Goal: Information Seeking & Learning: Learn about a topic

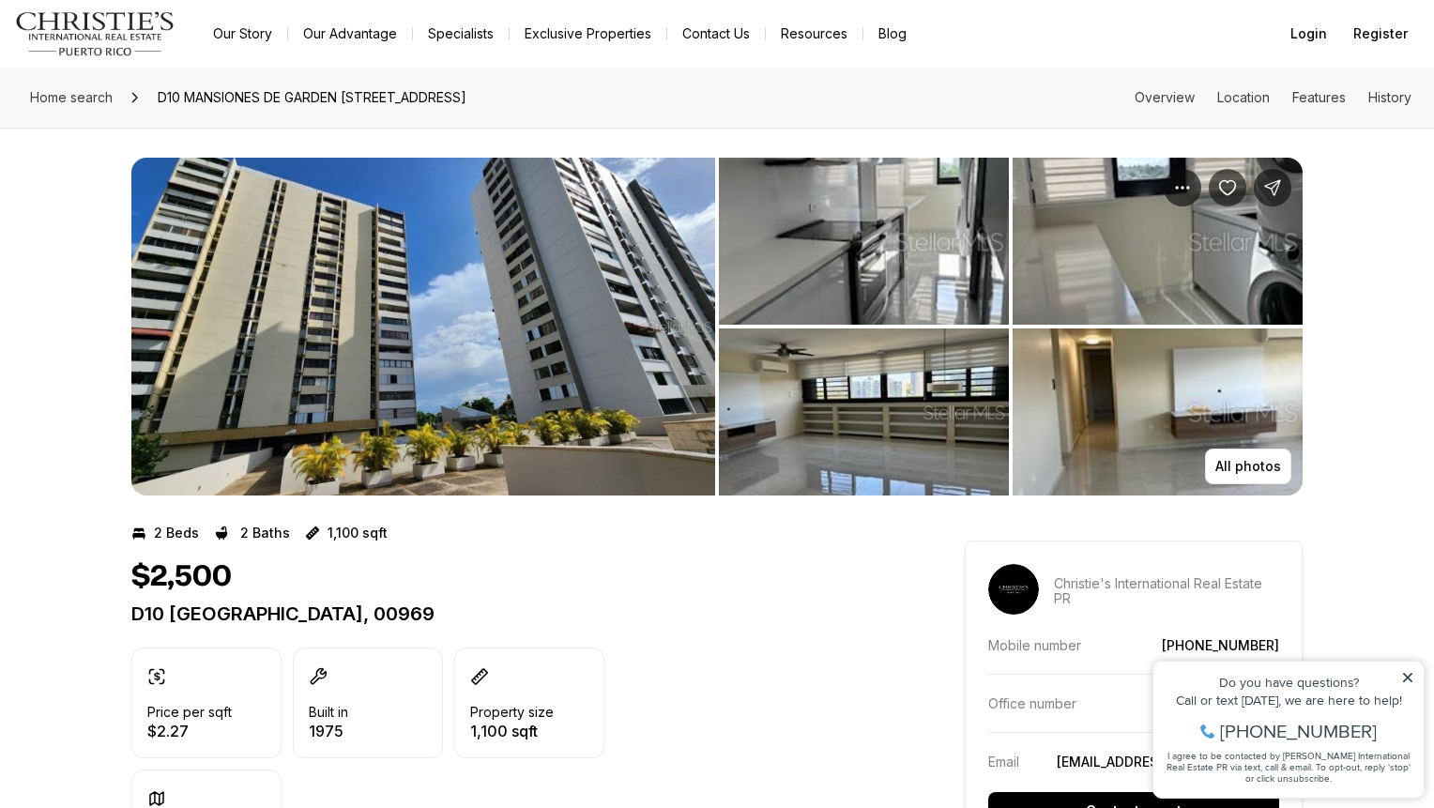
click at [554, 326] on img "View image gallery" at bounding box center [423, 327] width 584 height 338
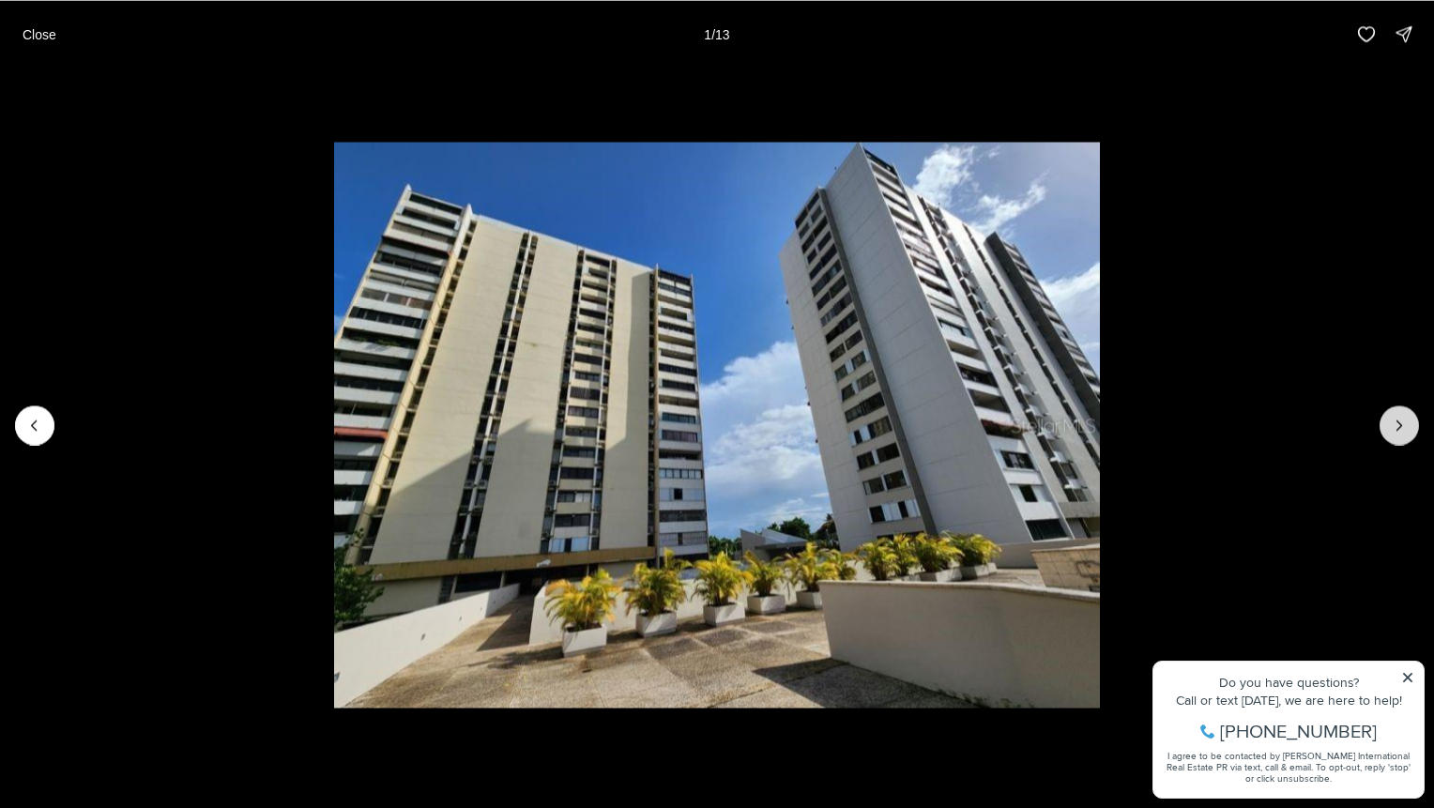
click at [1396, 431] on icon "Next slide" at bounding box center [1399, 425] width 19 height 19
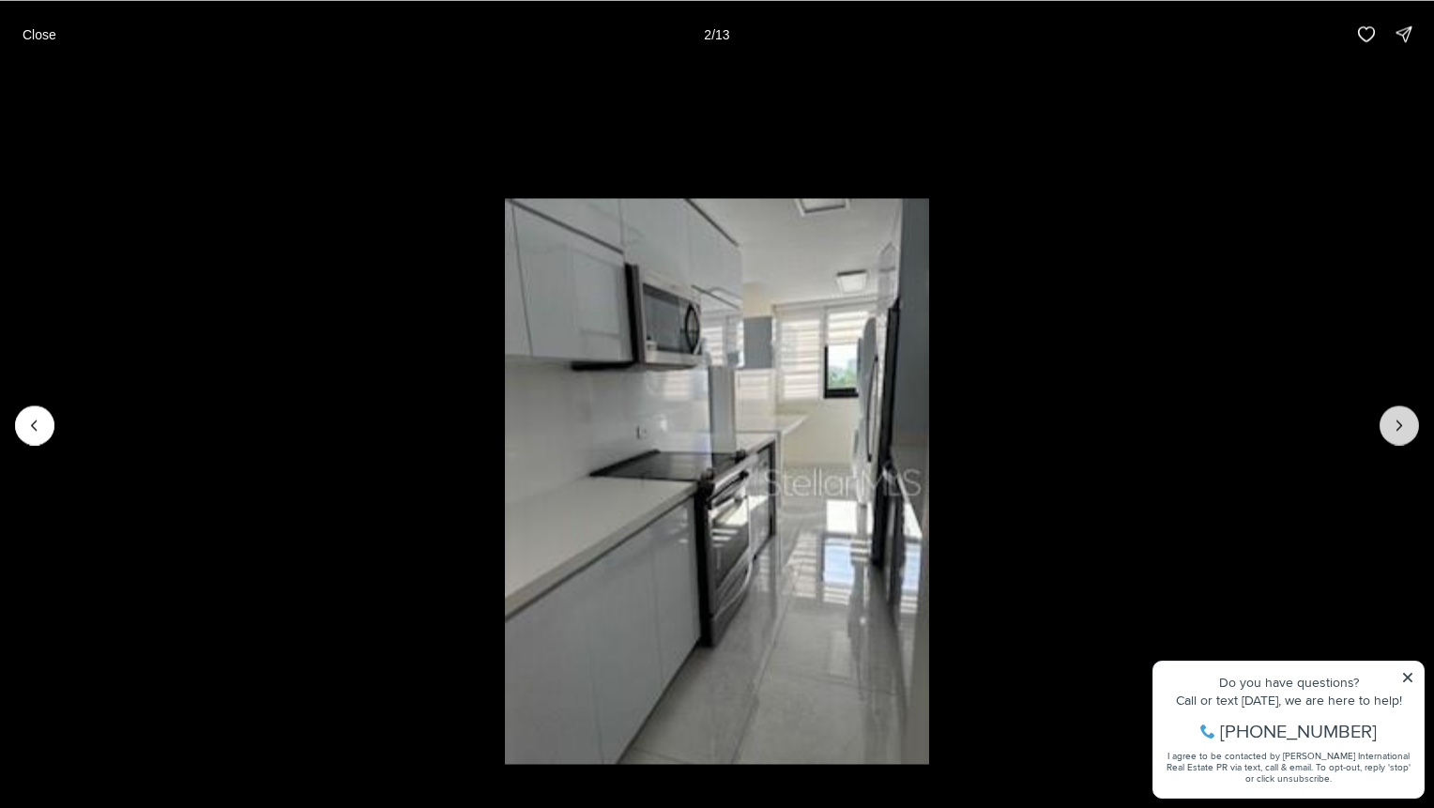
click at [1403, 436] on button "Next slide" at bounding box center [1399, 424] width 39 height 39
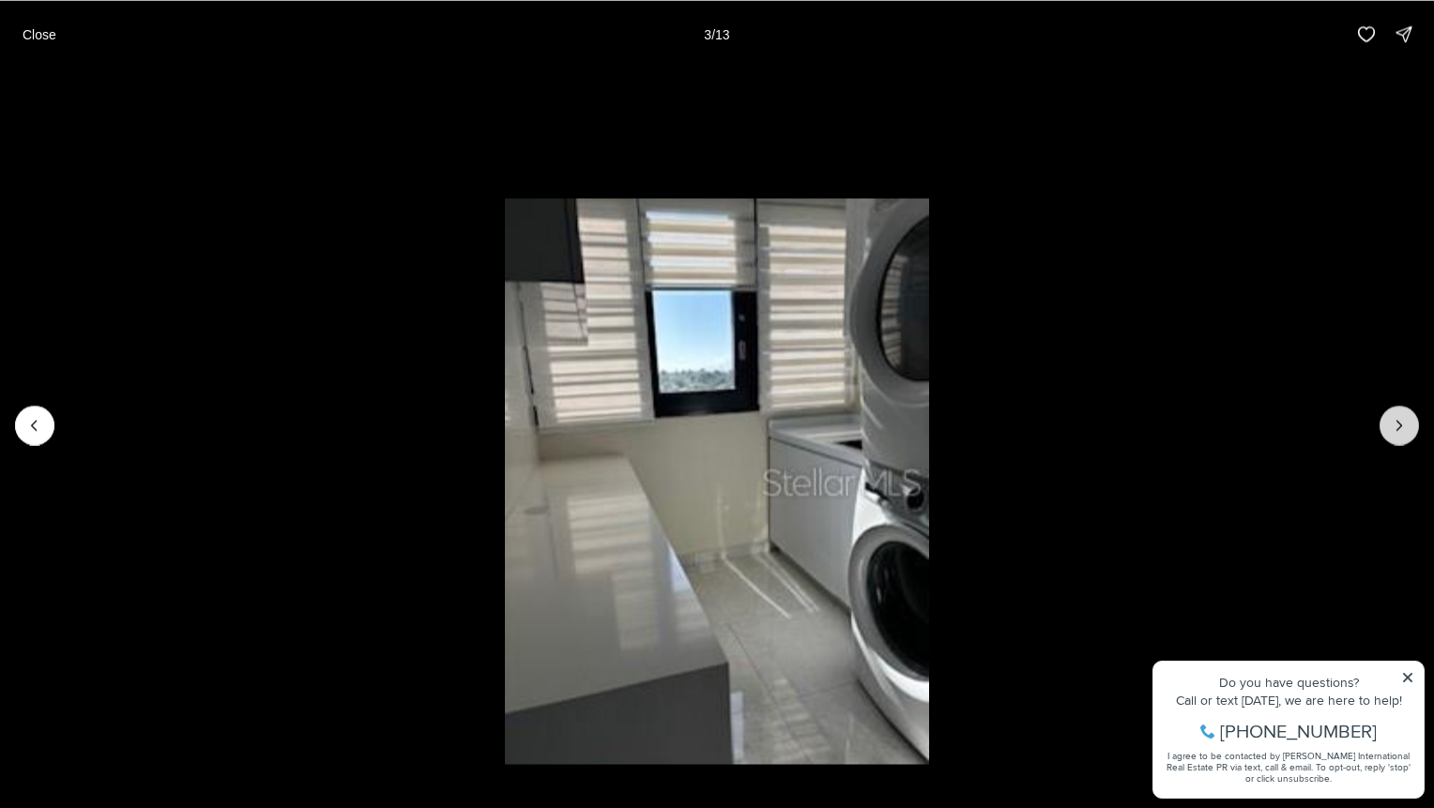
click at [1403, 436] on button "Next slide" at bounding box center [1399, 424] width 39 height 39
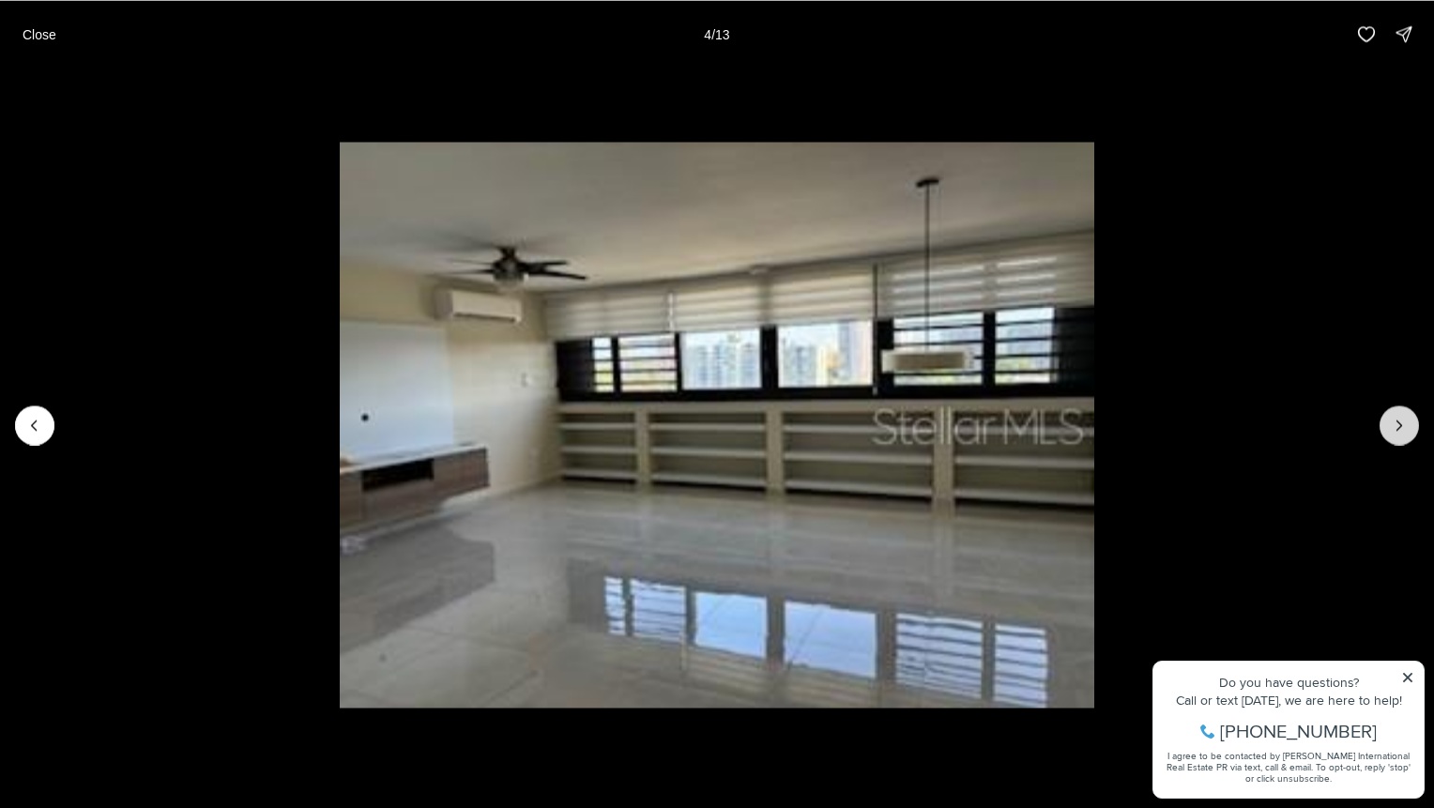
click at [1405, 436] on button "Next slide" at bounding box center [1399, 424] width 39 height 39
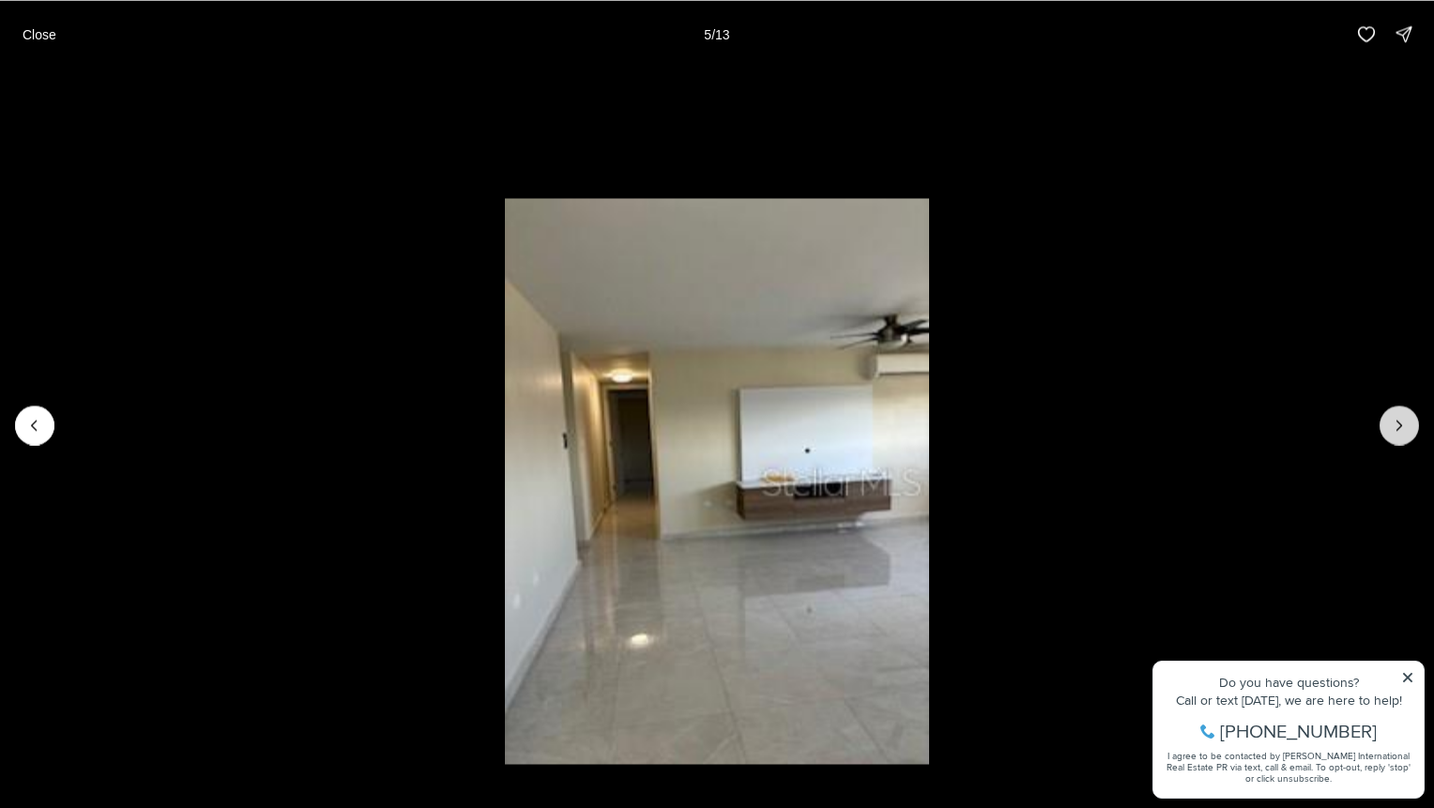
click at [1405, 436] on button "Next slide" at bounding box center [1399, 424] width 39 height 39
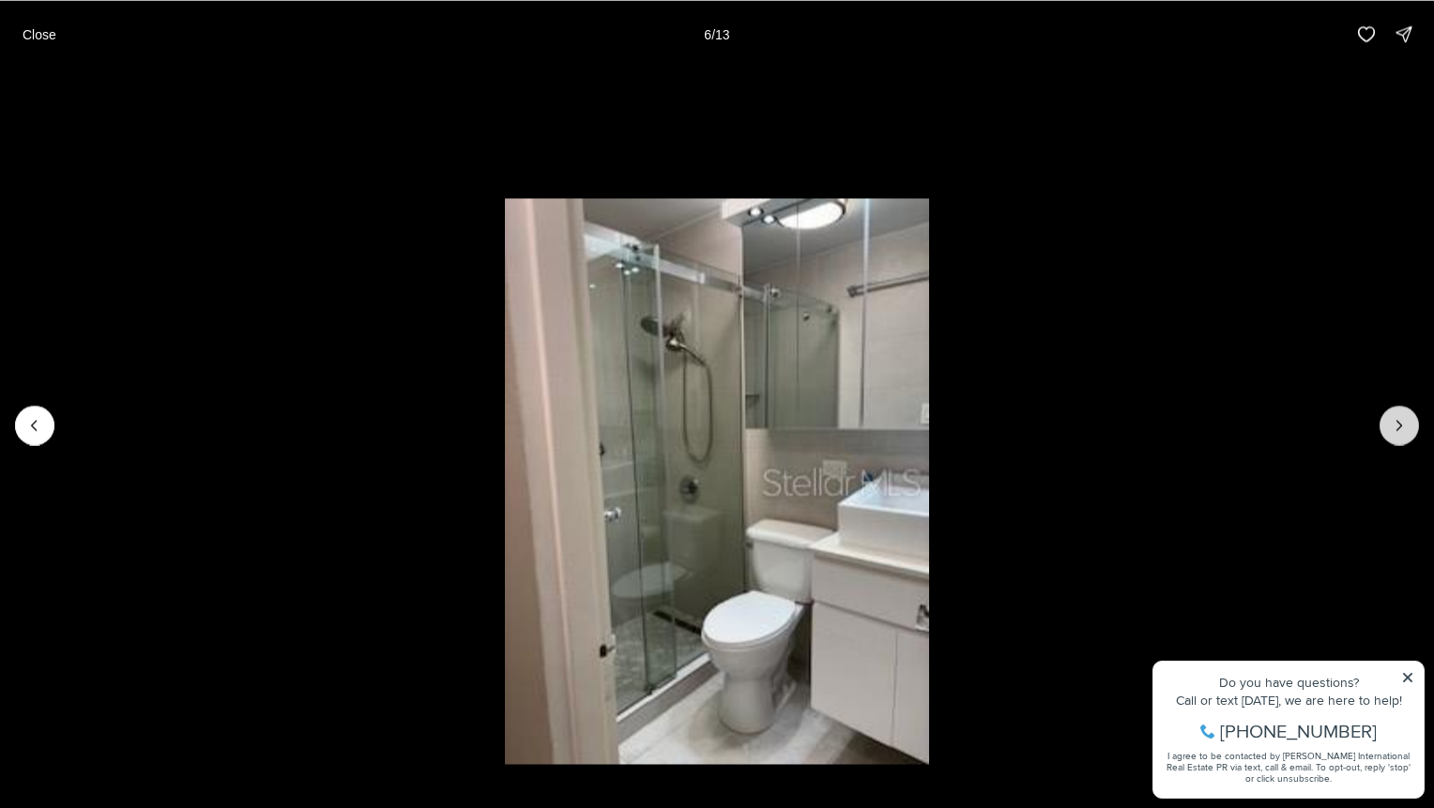
click at [1405, 436] on button "Next slide" at bounding box center [1399, 424] width 39 height 39
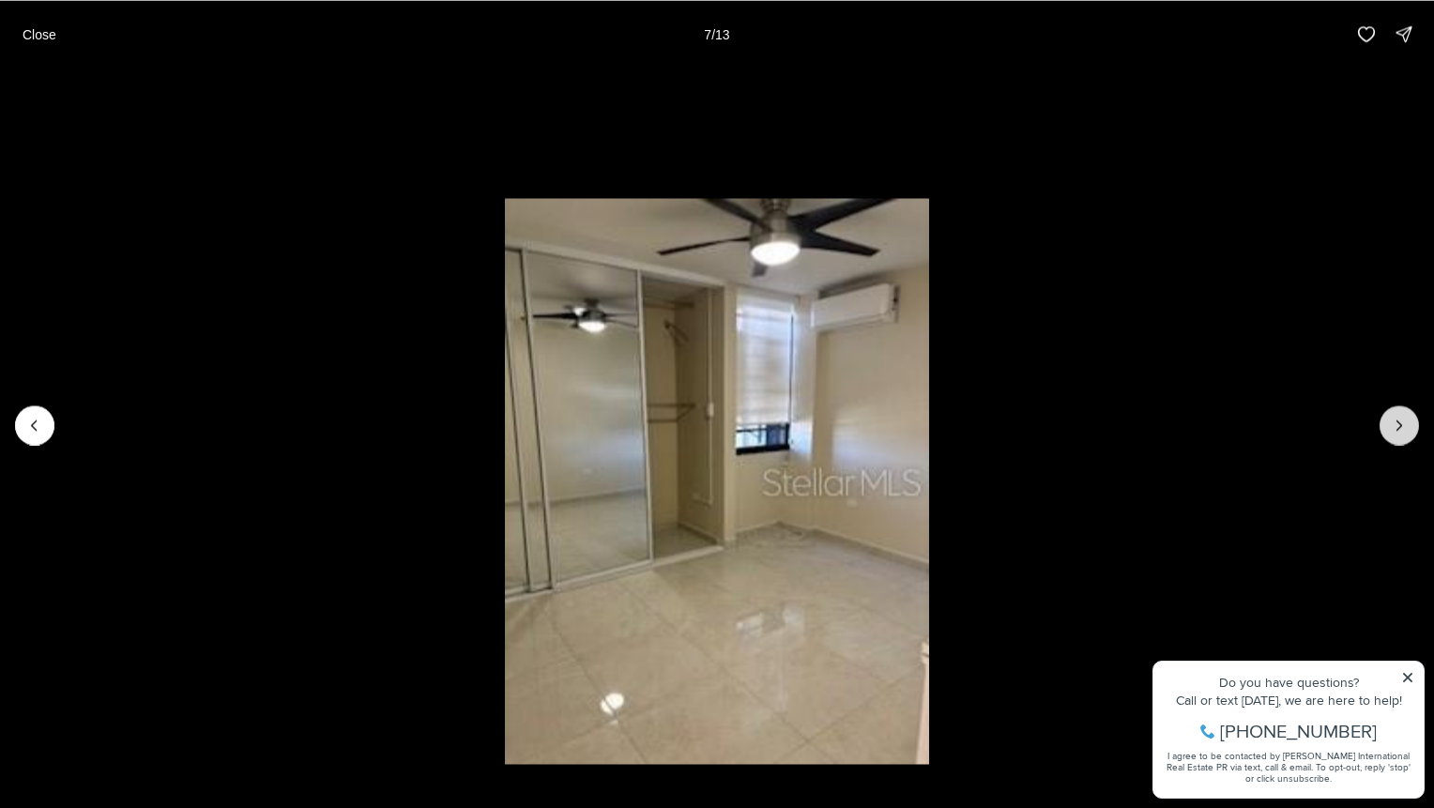
click at [1405, 436] on button "Next slide" at bounding box center [1399, 424] width 39 height 39
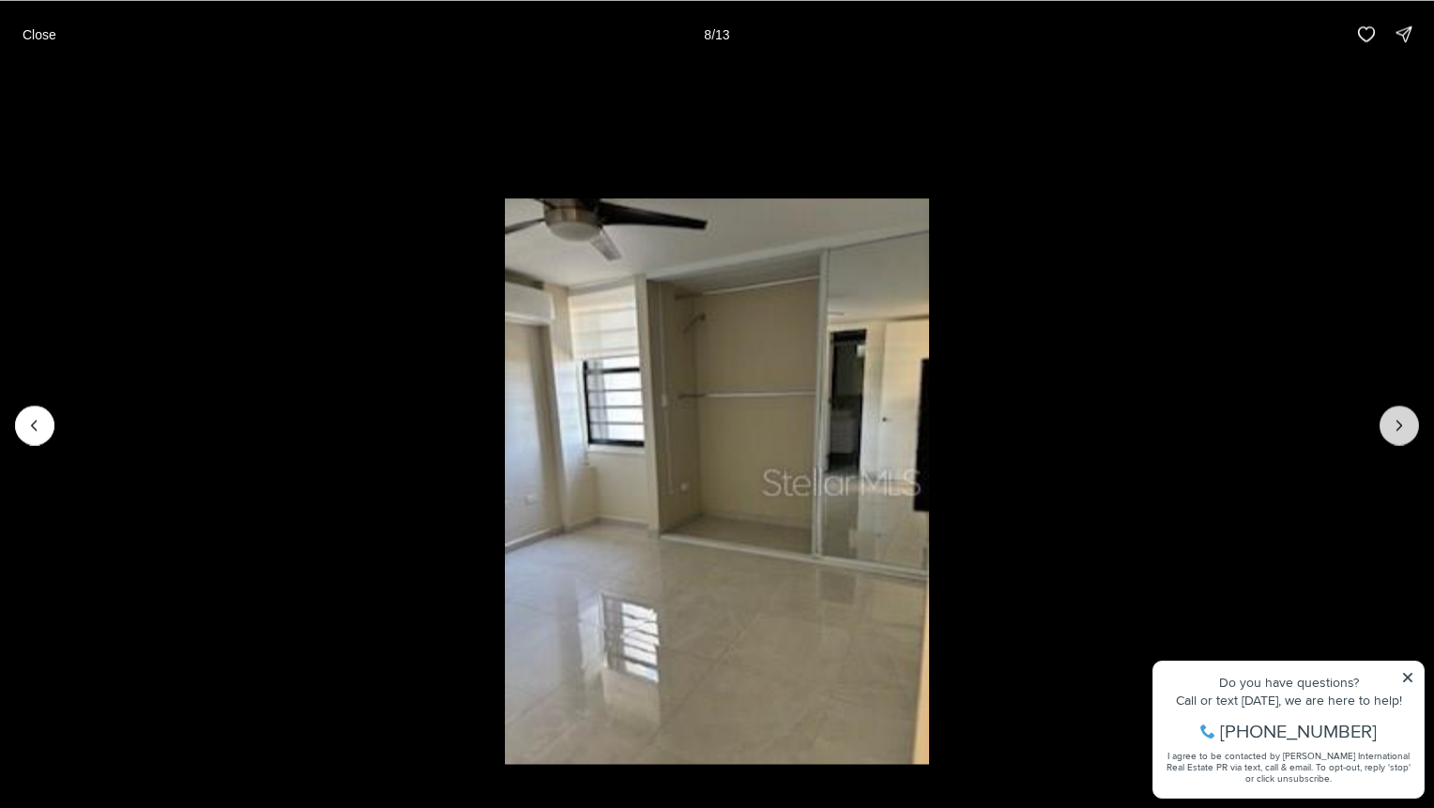
click at [1405, 436] on button "Next slide" at bounding box center [1399, 424] width 39 height 39
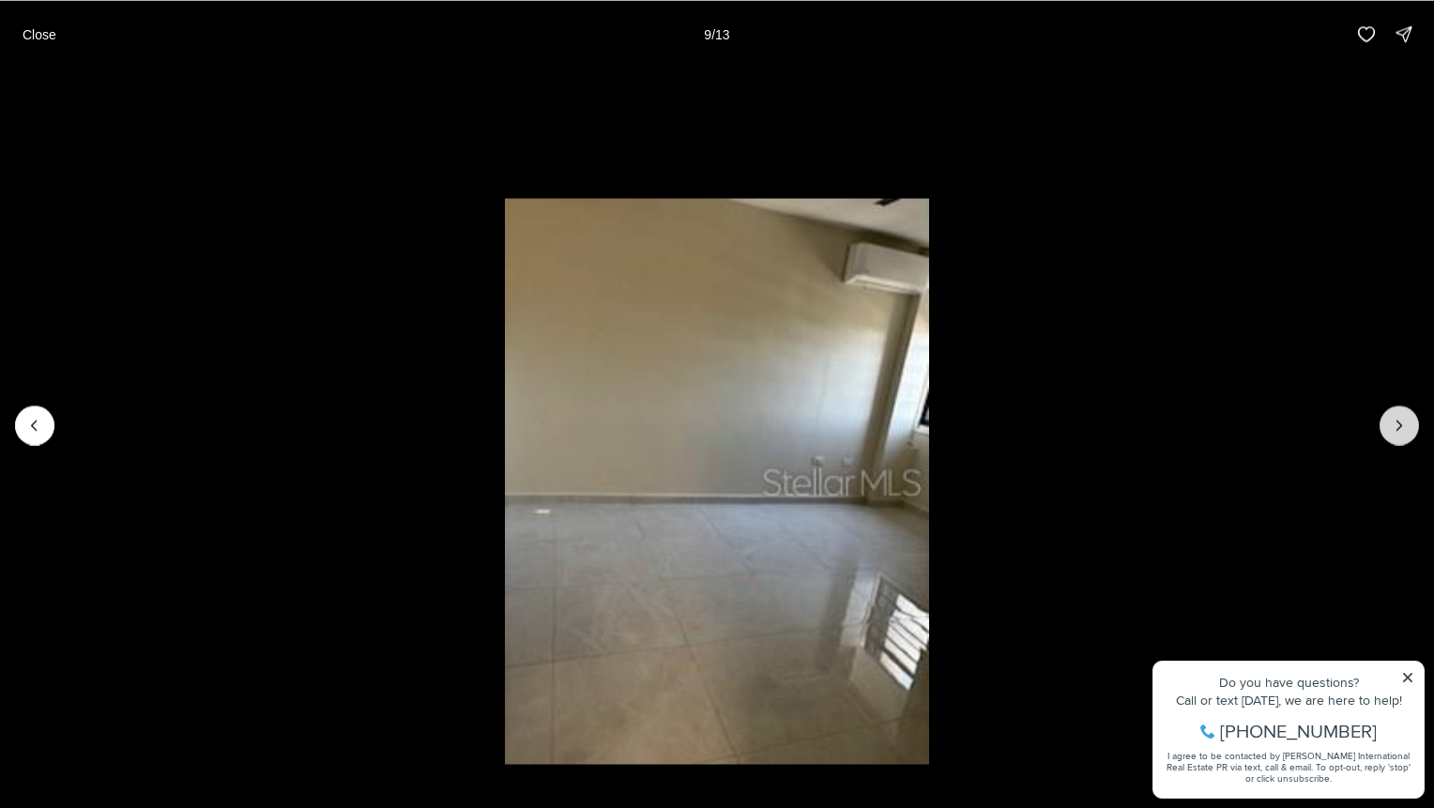
click at [1405, 436] on button "Next slide" at bounding box center [1399, 424] width 39 height 39
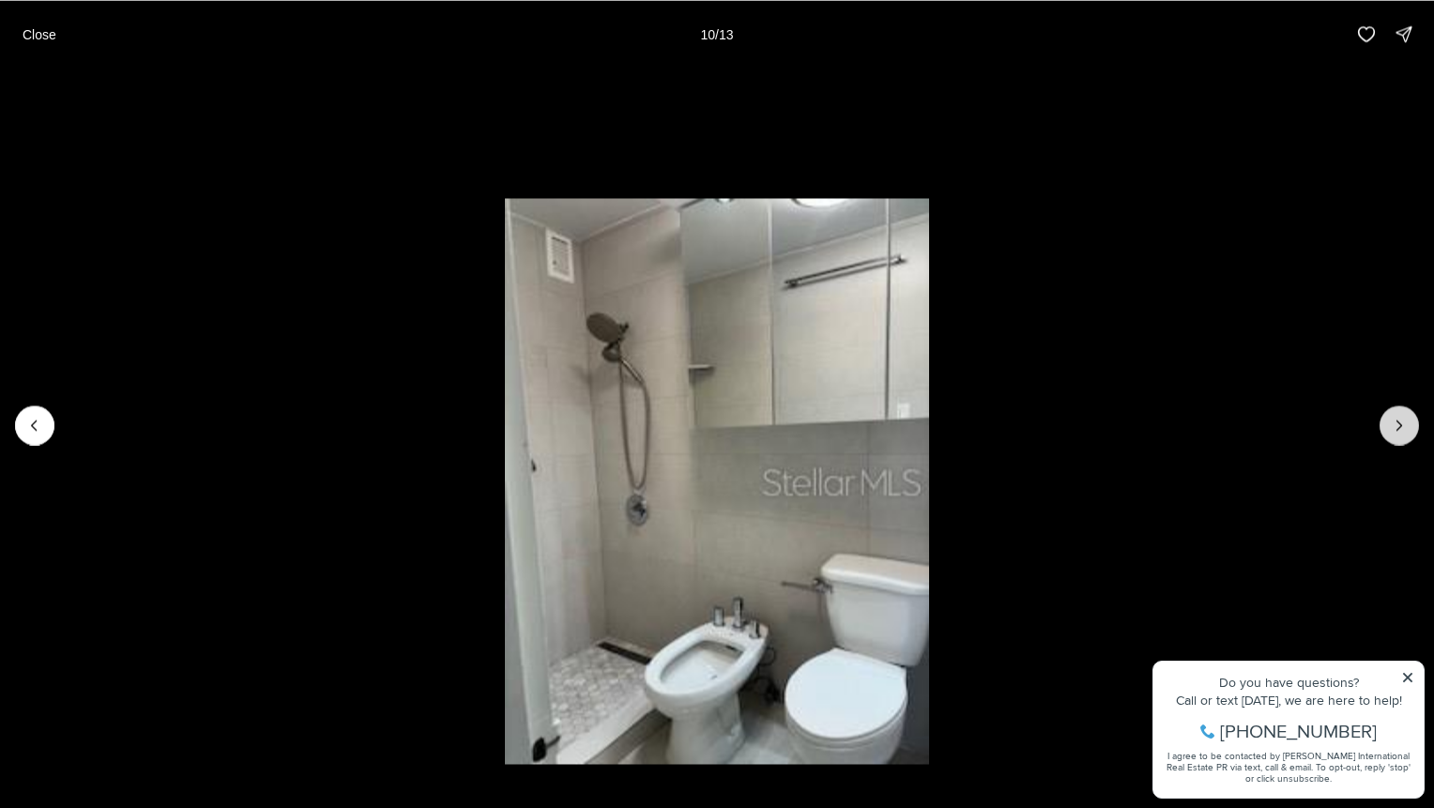
click at [1405, 436] on button "Next slide" at bounding box center [1399, 424] width 39 height 39
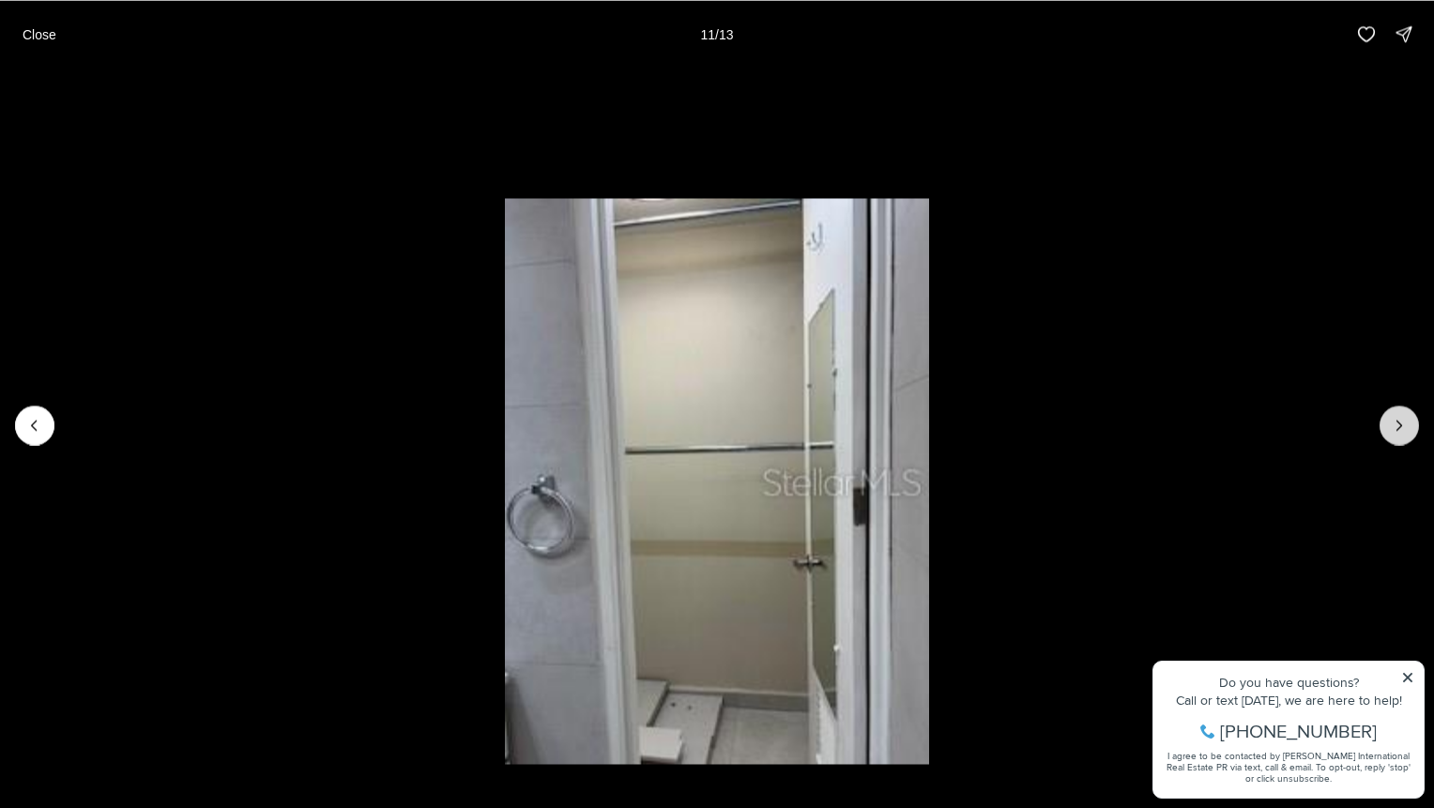
click at [1405, 436] on button "Next slide" at bounding box center [1399, 424] width 39 height 39
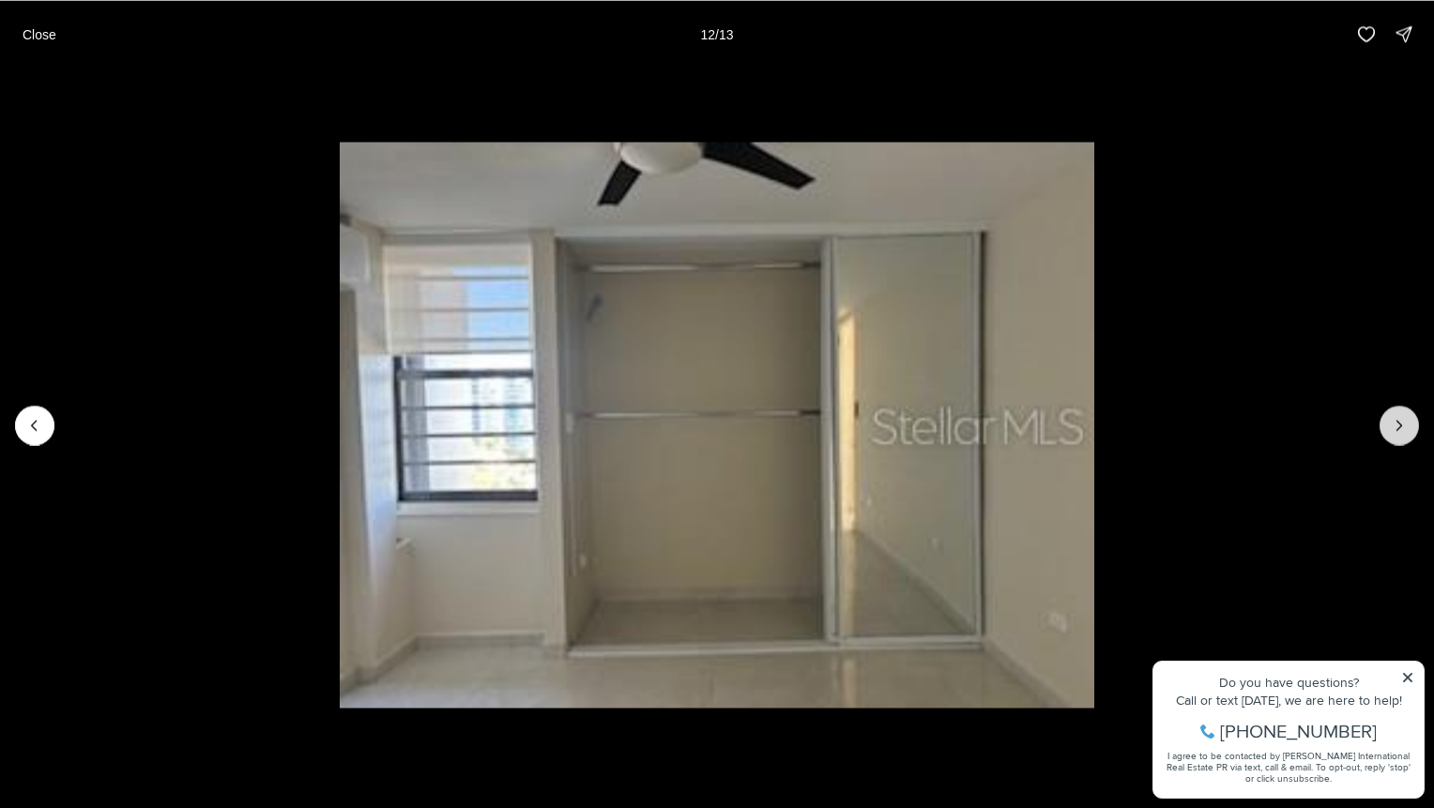
click at [1405, 436] on button "Next slide" at bounding box center [1399, 424] width 39 height 39
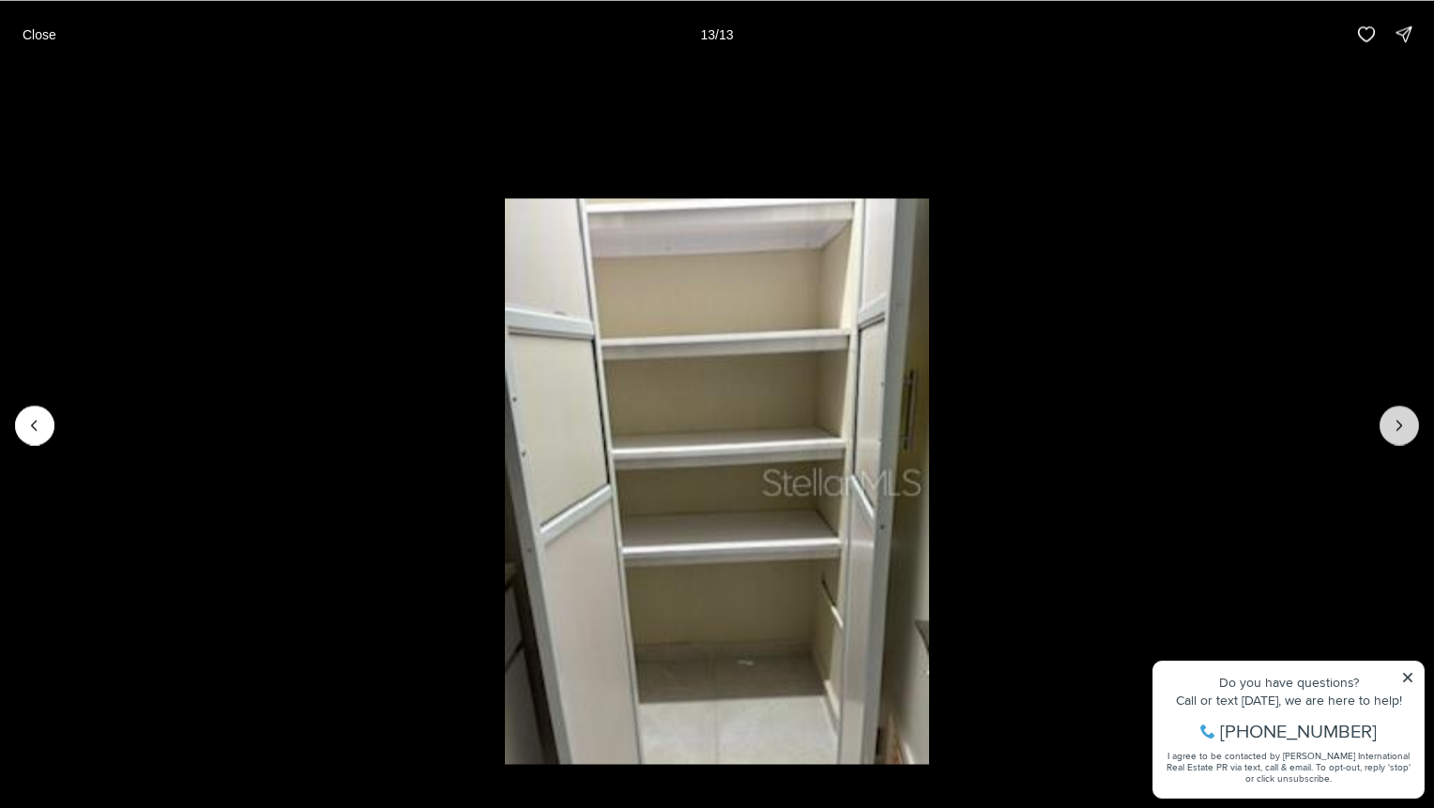
click at [1405, 436] on div at bounding box center [1399, 424] width 39 height 39
click at [40, 38] on p "Close" at bounding box center [40, 33] width 34 height 15
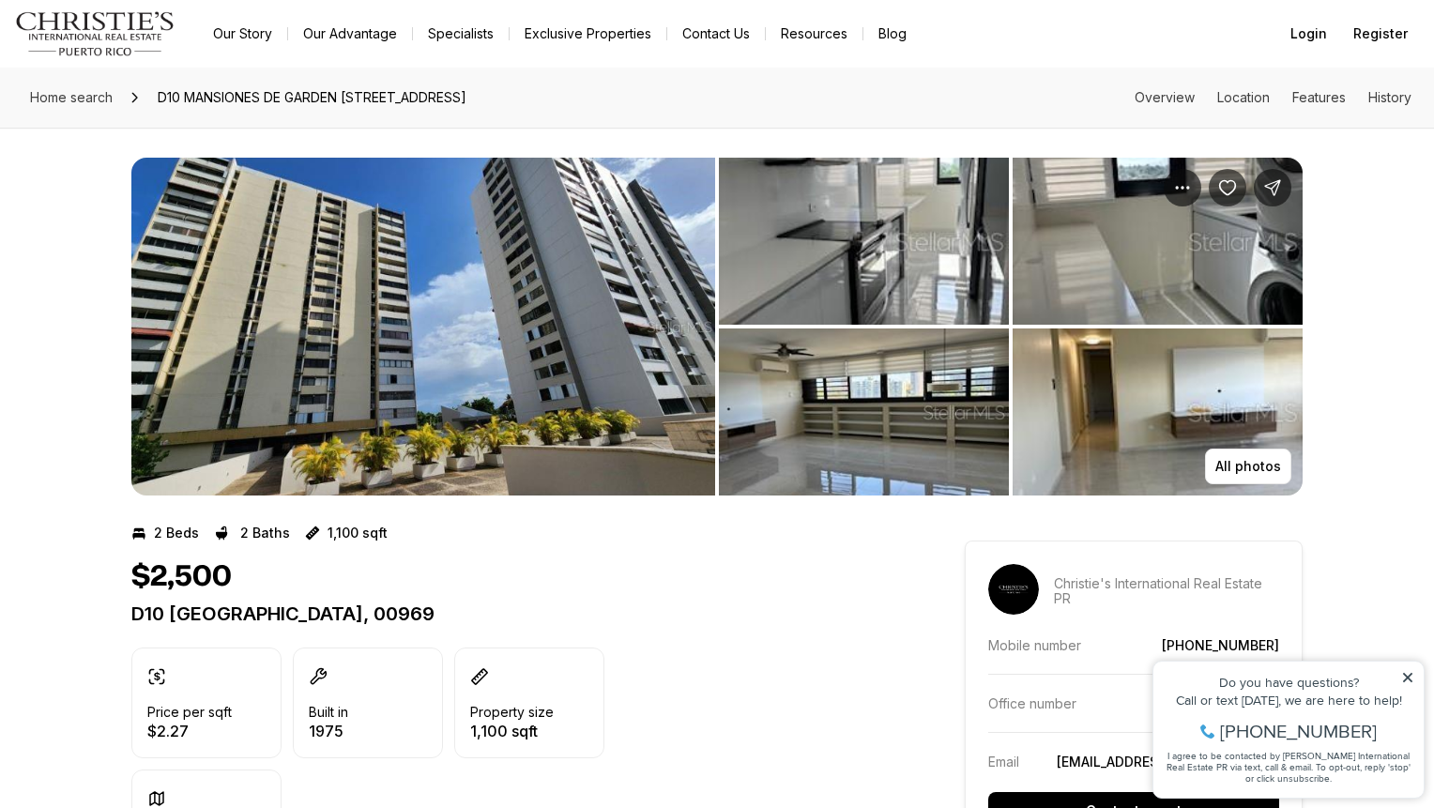
click at [411, 337] on img "View image gallery" at bounding box center [423, 327] width 584 height 338
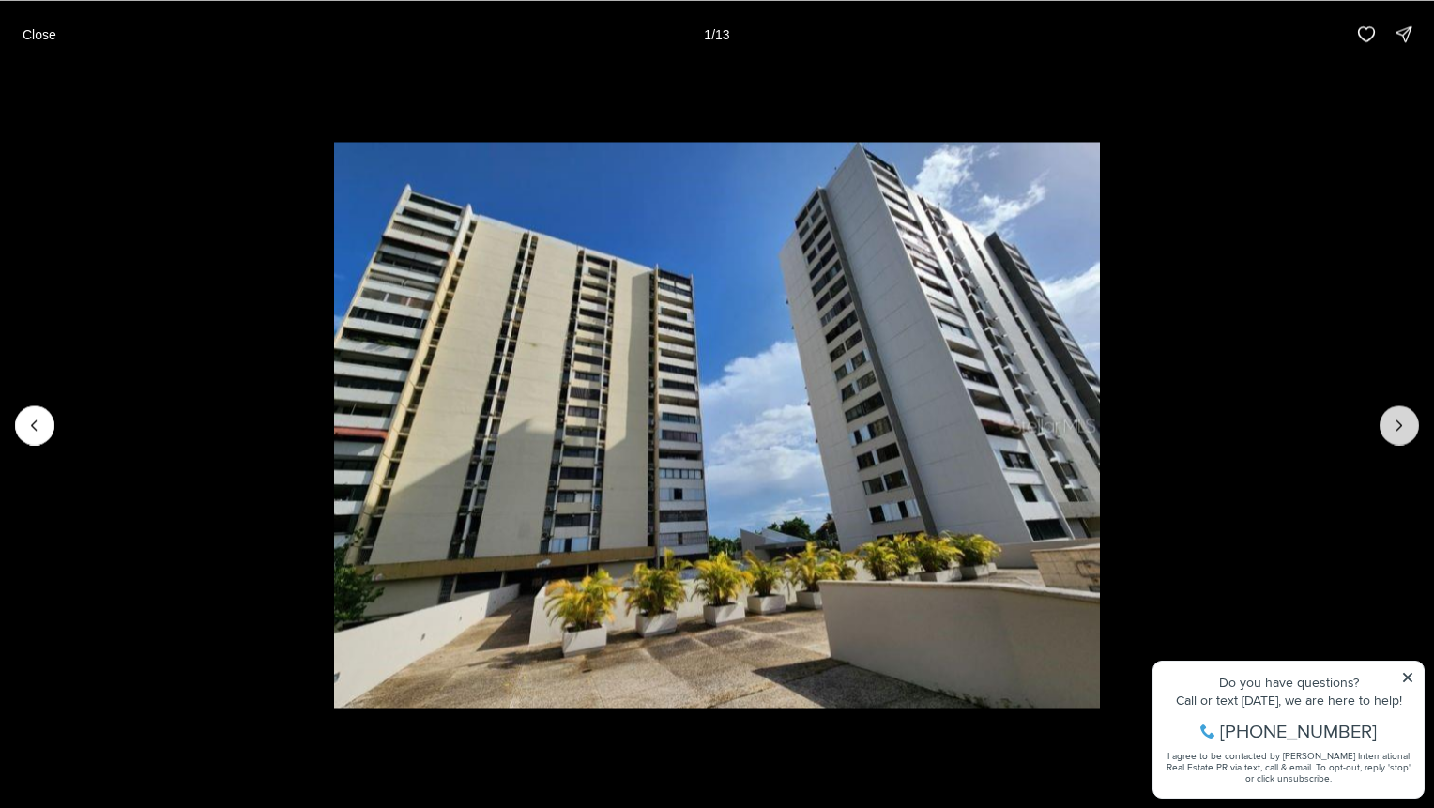
click at [1395, 430] on icon "Next slide" at bounding box center [1399, 425] width 19 height 19
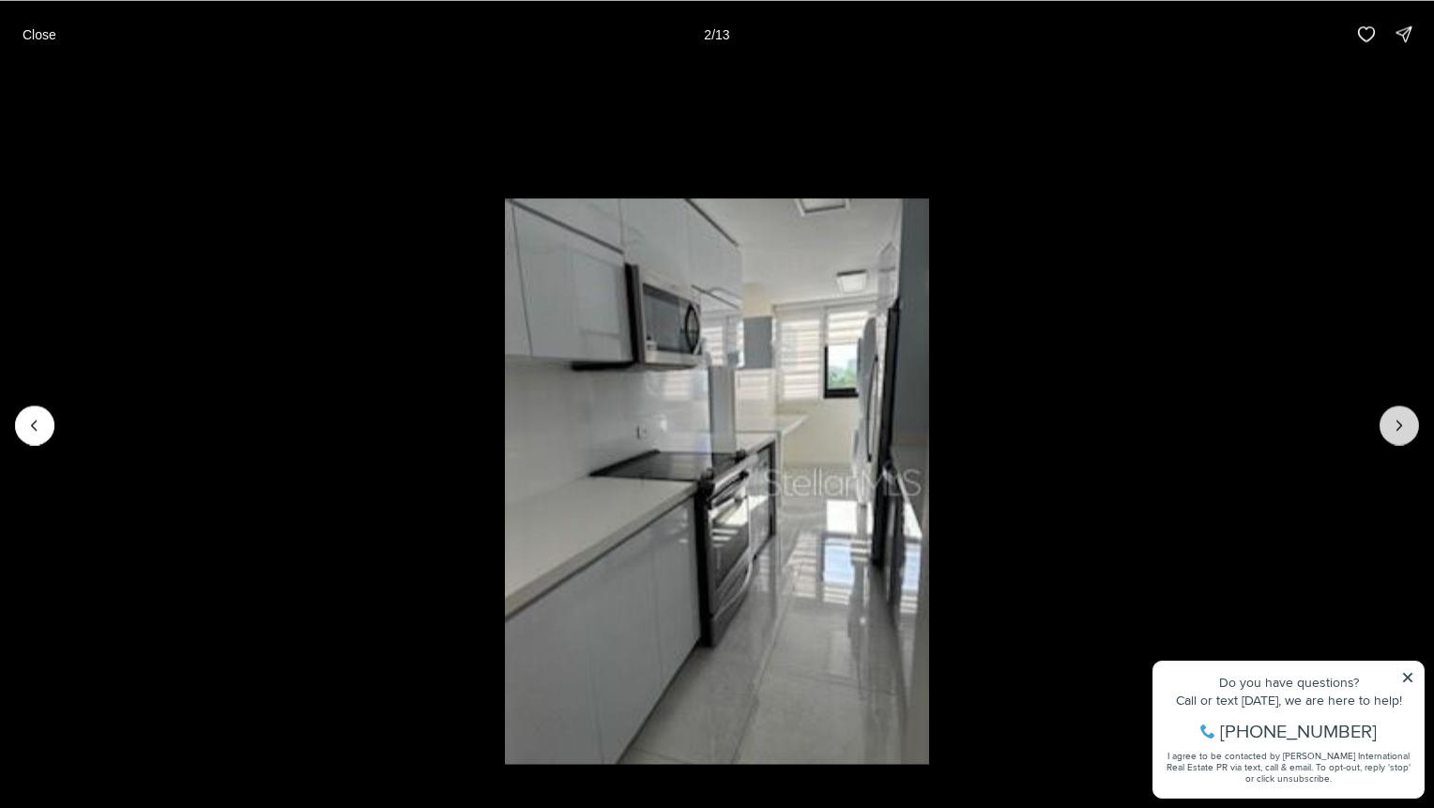
click at [1400, 417] on icon "Next slide" at bounding box center [1399, 425] width 19 height 19
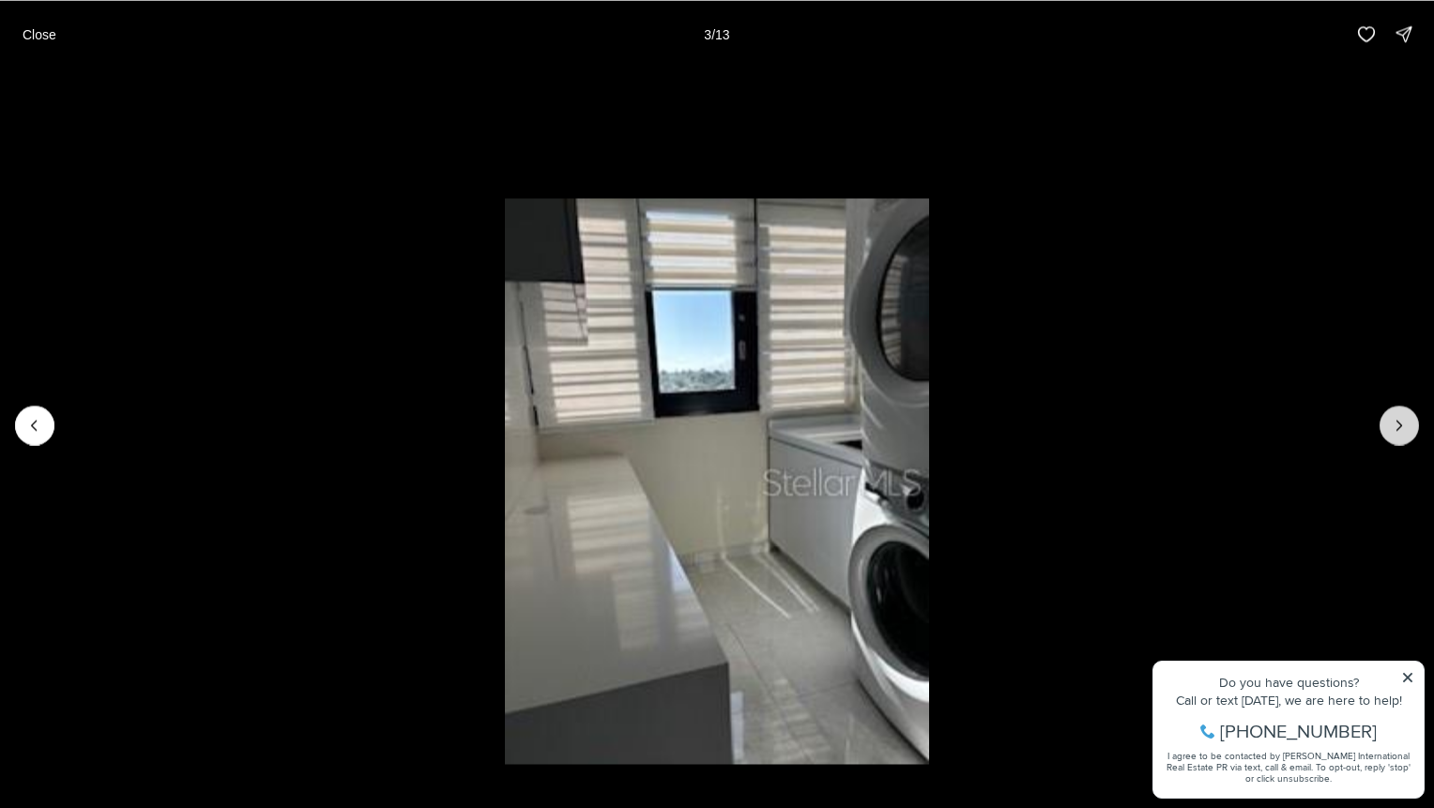
click at [1400, 417] on icon "Next slide" at bounding box center [1399, 425] width 19 height 19
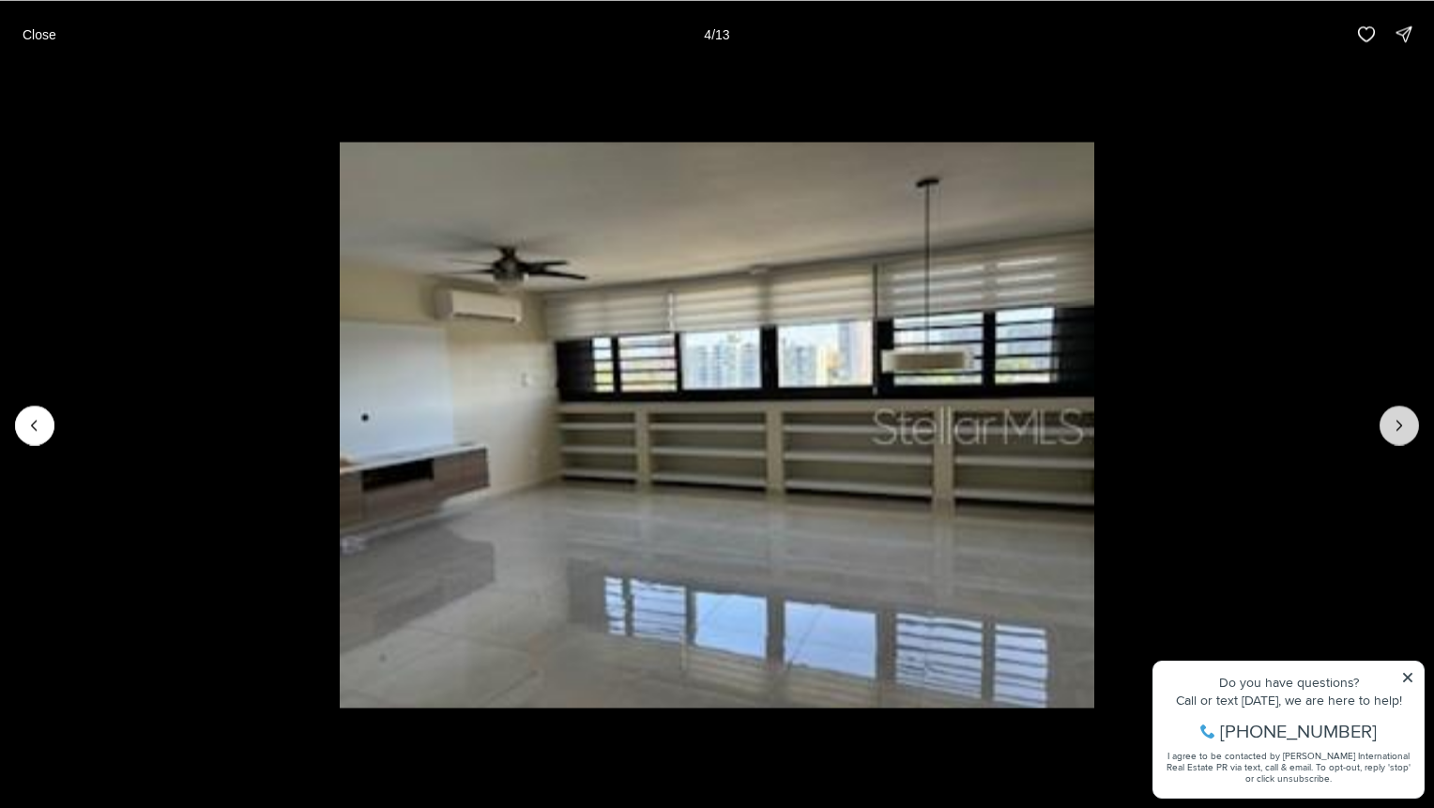
click at [1400, 417] on icon "Next slide" at bounding box center [1399, 425] width 19 height 19
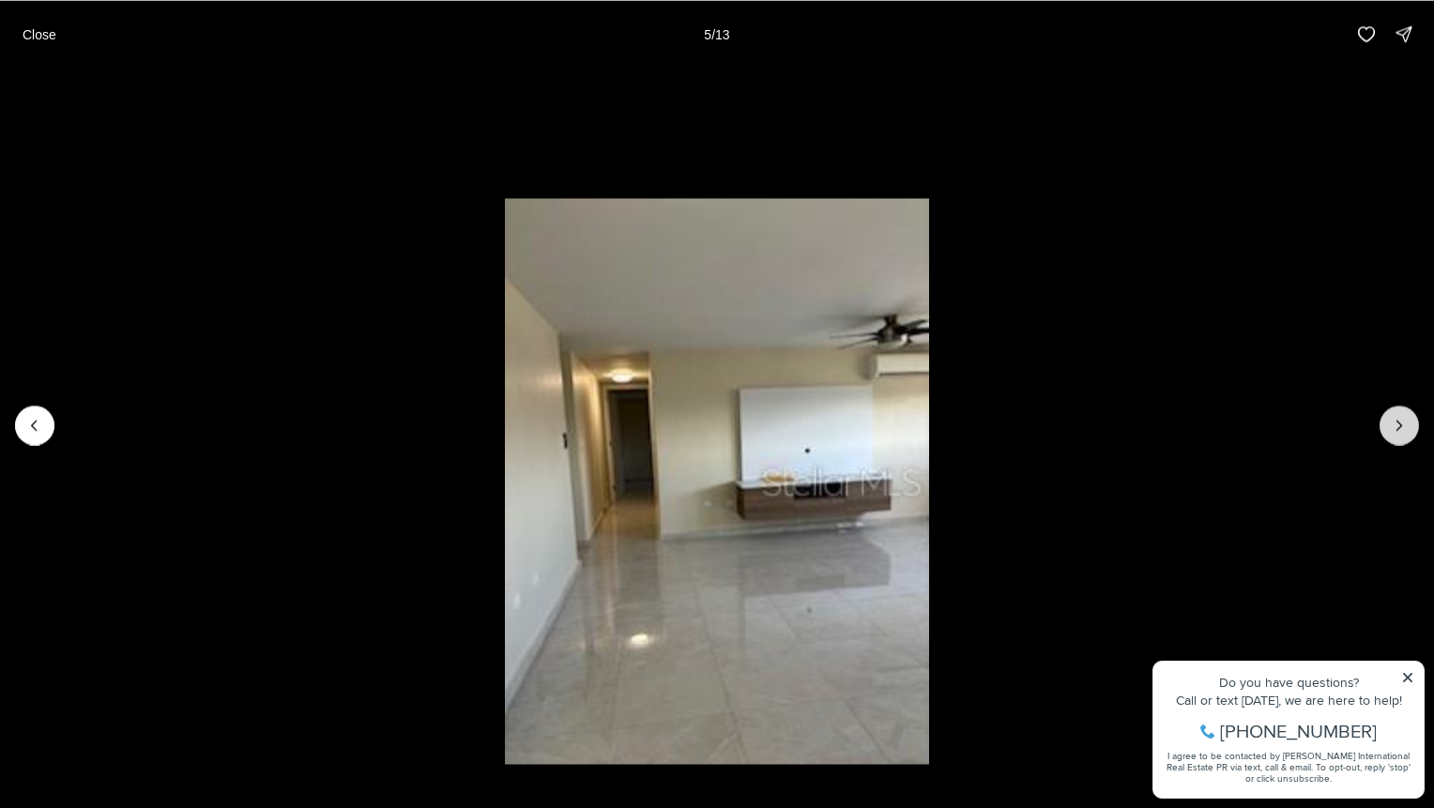
click at [1400, 417] on icon "Next slide" at bounding box center [1399, 425] width 19 height 19
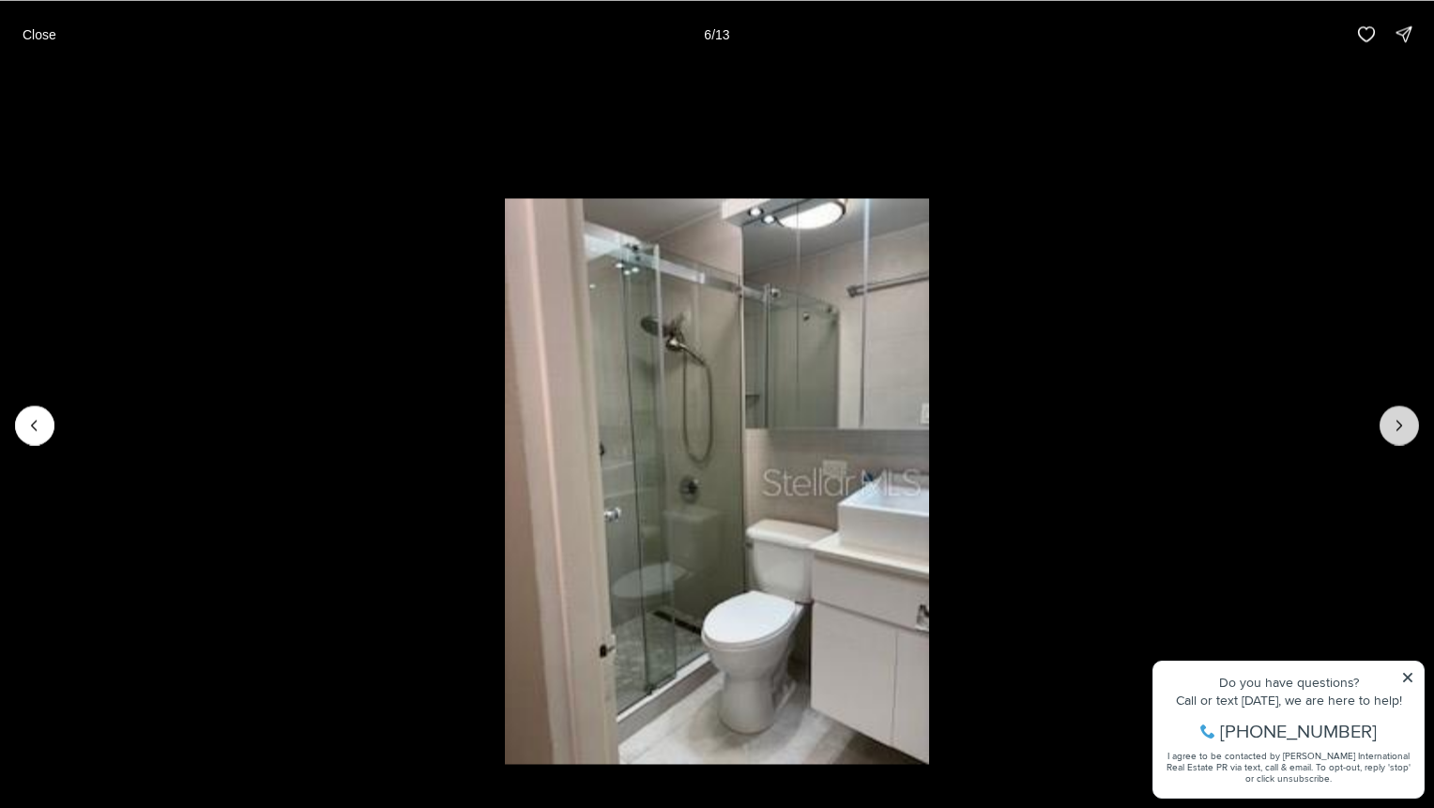
click at [1400, 417] on icon "Next slide" at bounding box center [1399, 425] width 19 height 19
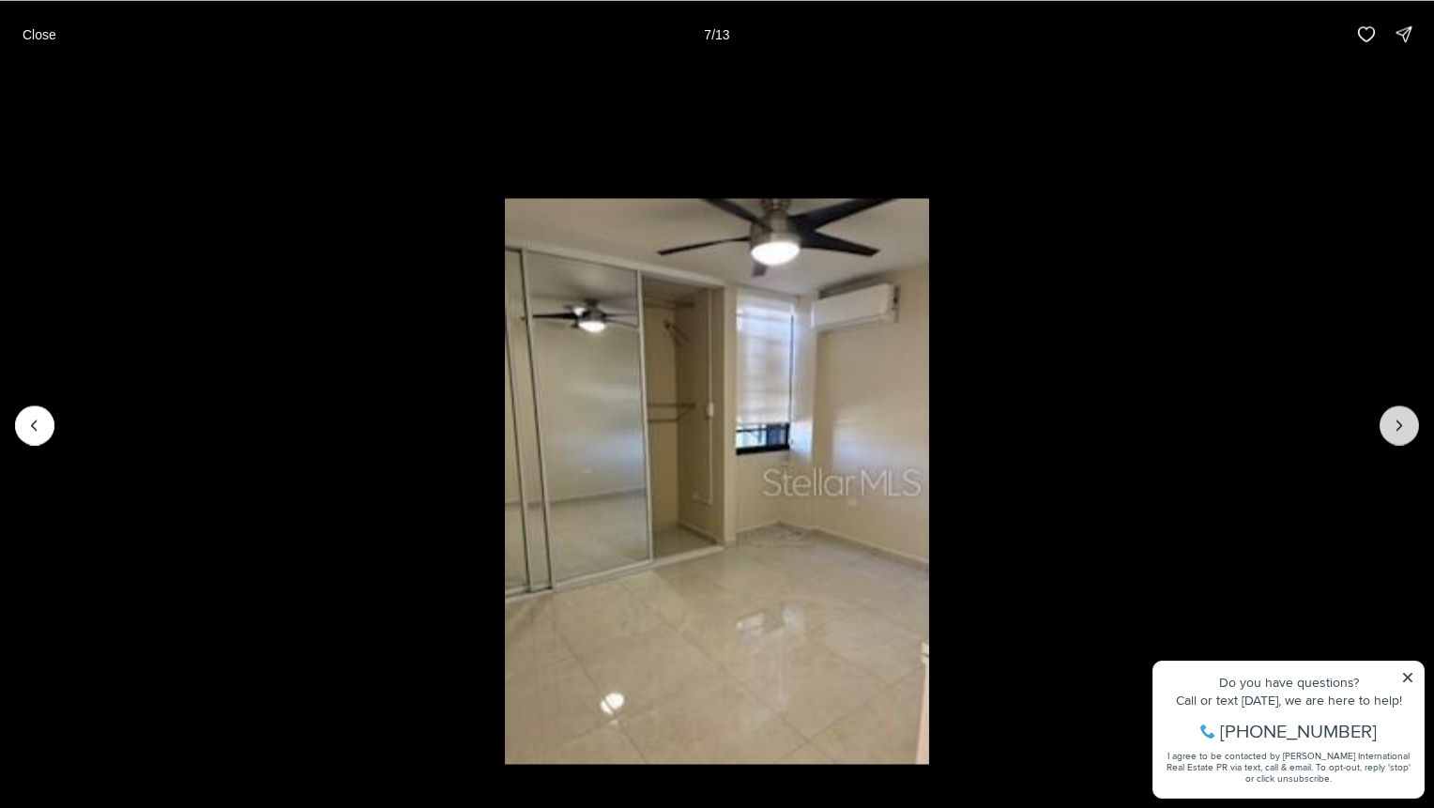
click at [1400, 417] on icon "Next slide" at bounding box center [1399, 425] width 19 height 19
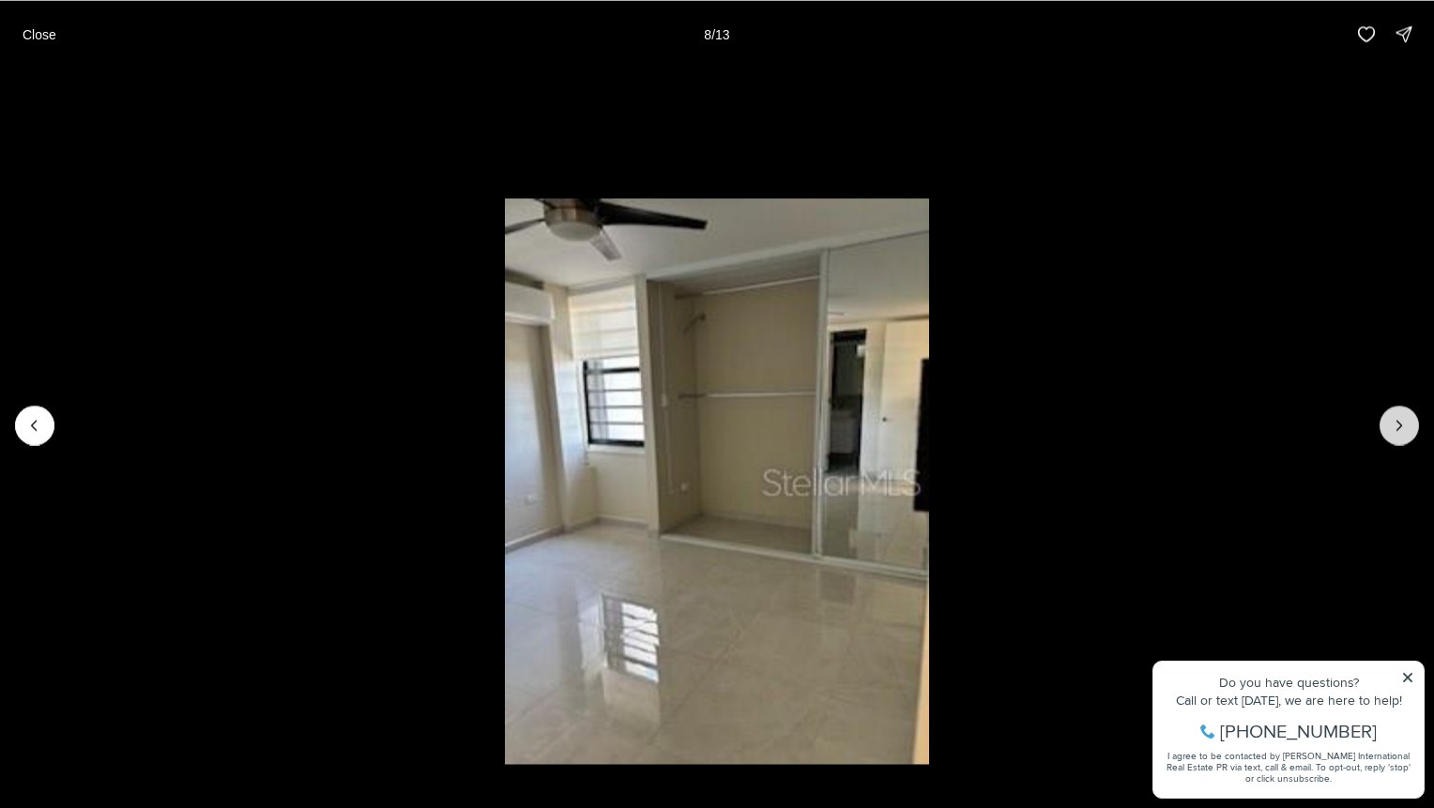
click at [1400, 417] on icon "Next slide" at bounding box center [1399, 425] width 19 height 19
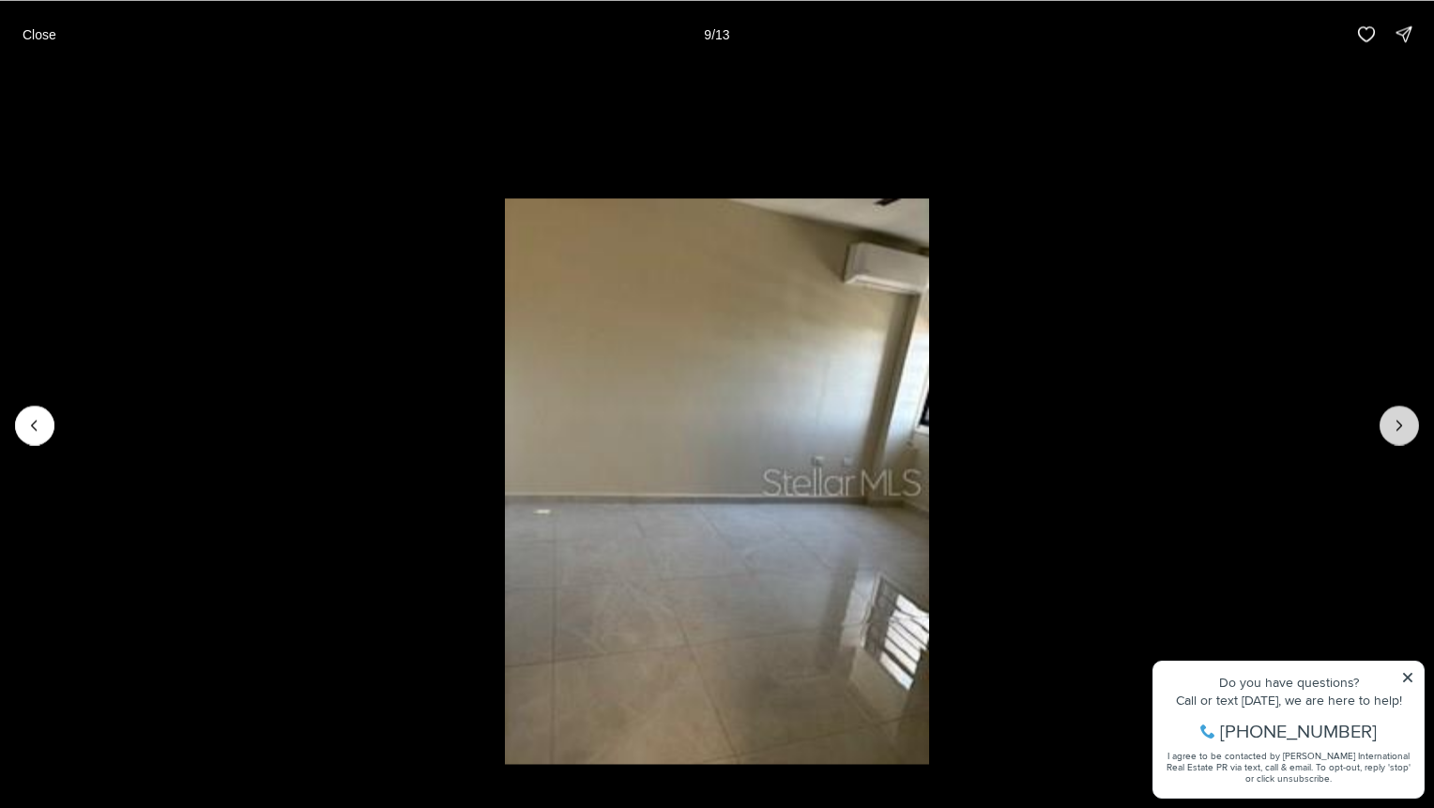
click at [1400, 417] on icon "Next slide" at bounding box center [1399, 425] width 19 height 19
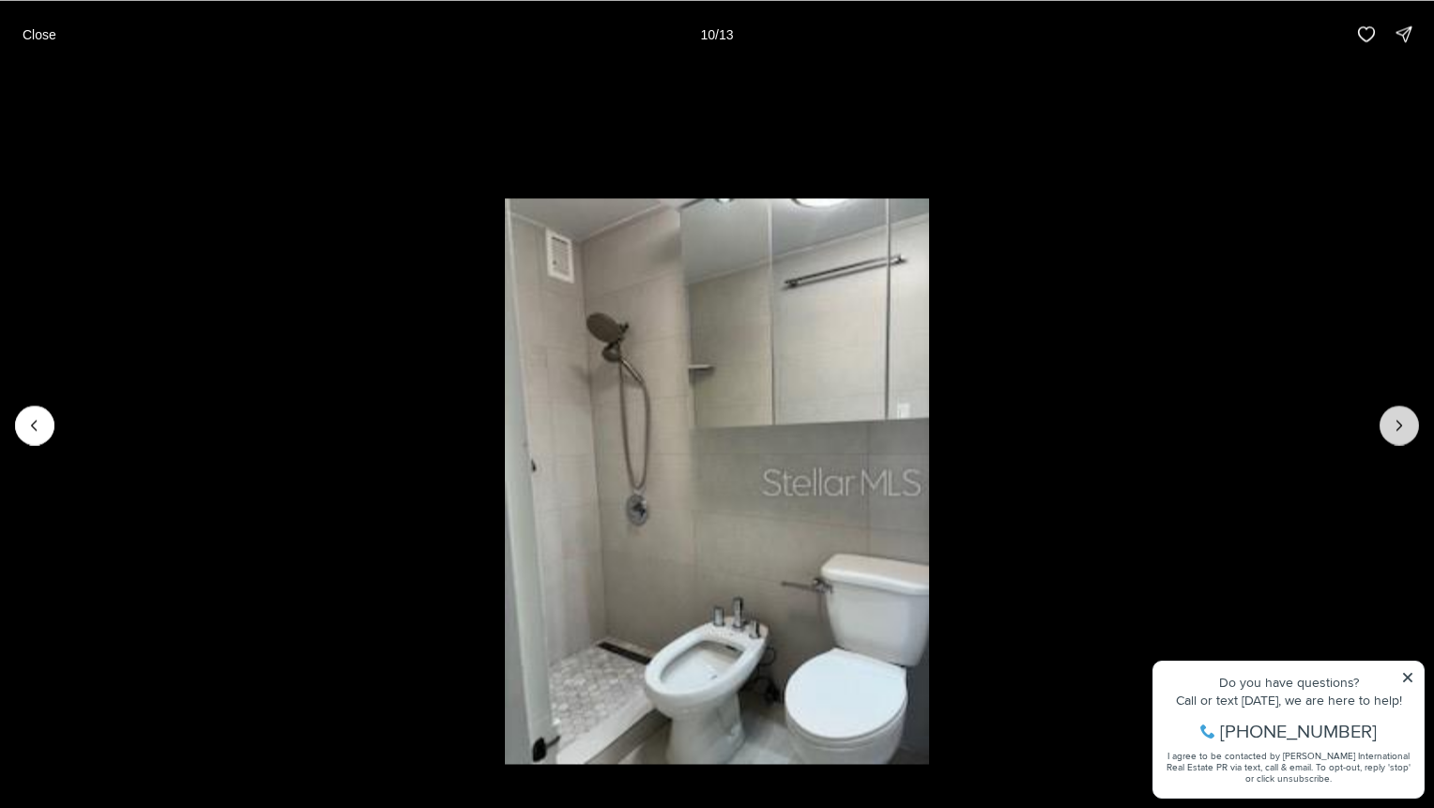
click at [1400, 417] on icon "Next slide" at bounding box center [1399, 425] width 19 height 19
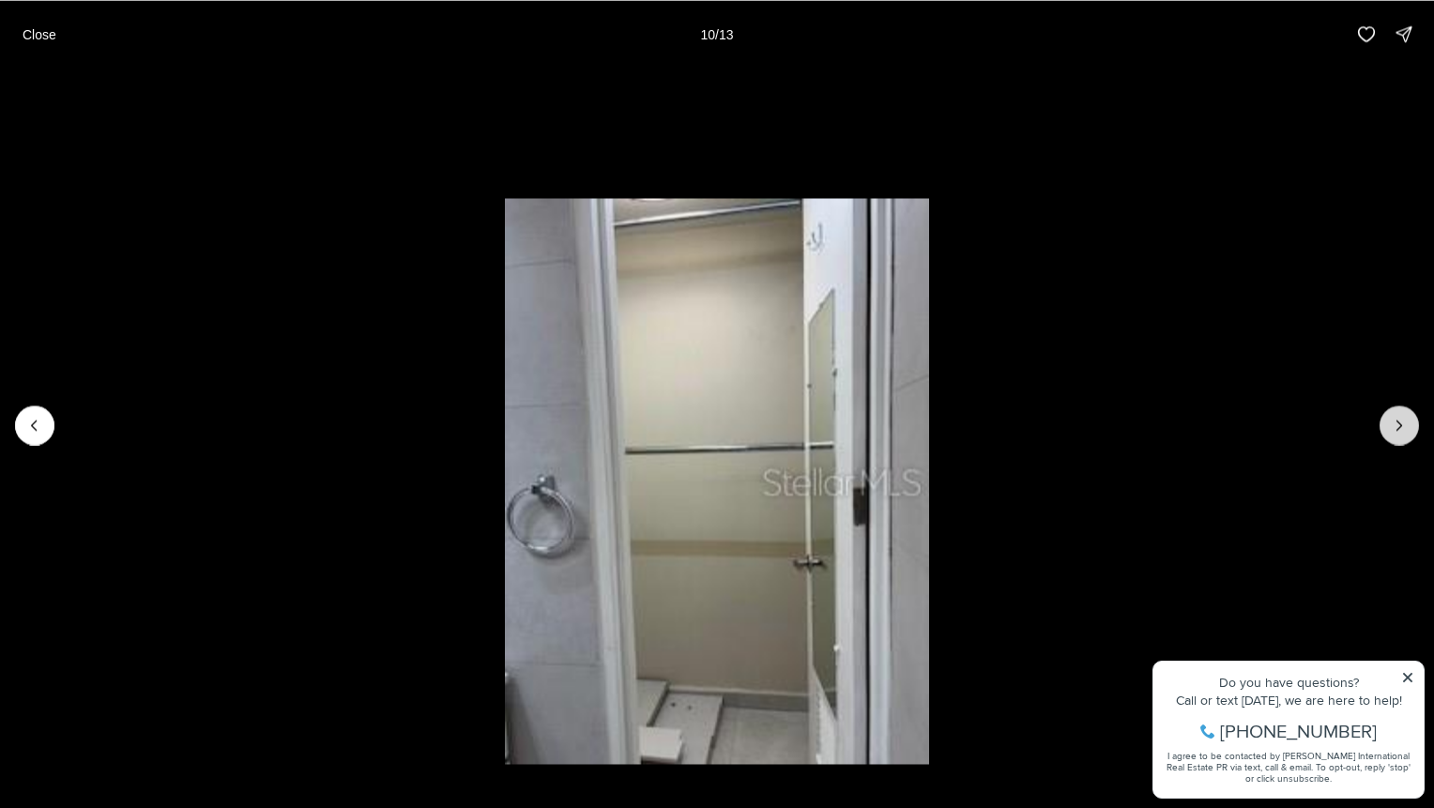
click at [1400, 417] on icon "Next slide" at bounding box center [1399, 425] width 19 height 19
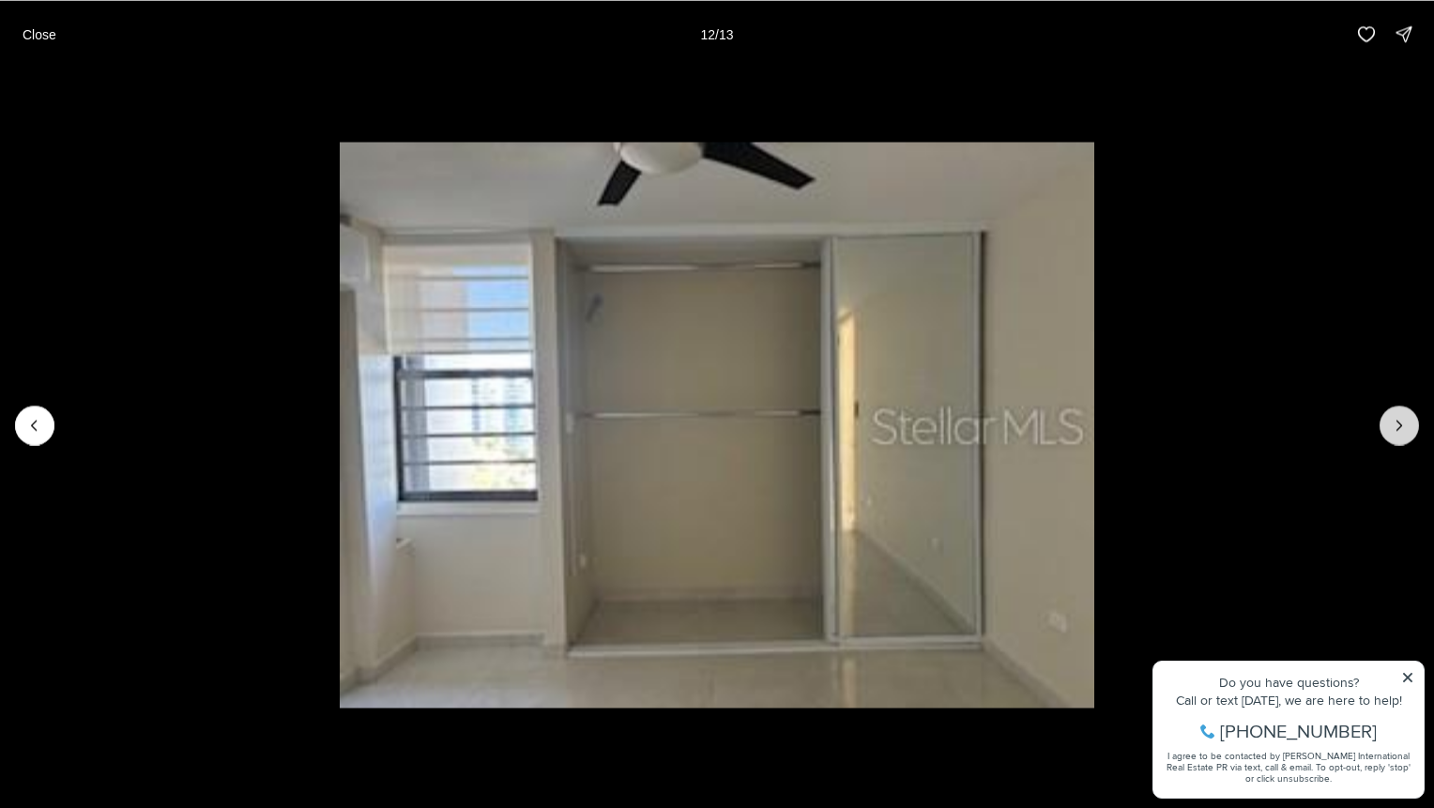
click at [1400, 417] on icon "Next slide" at bounding box center [1399, 425] width 19 height 19
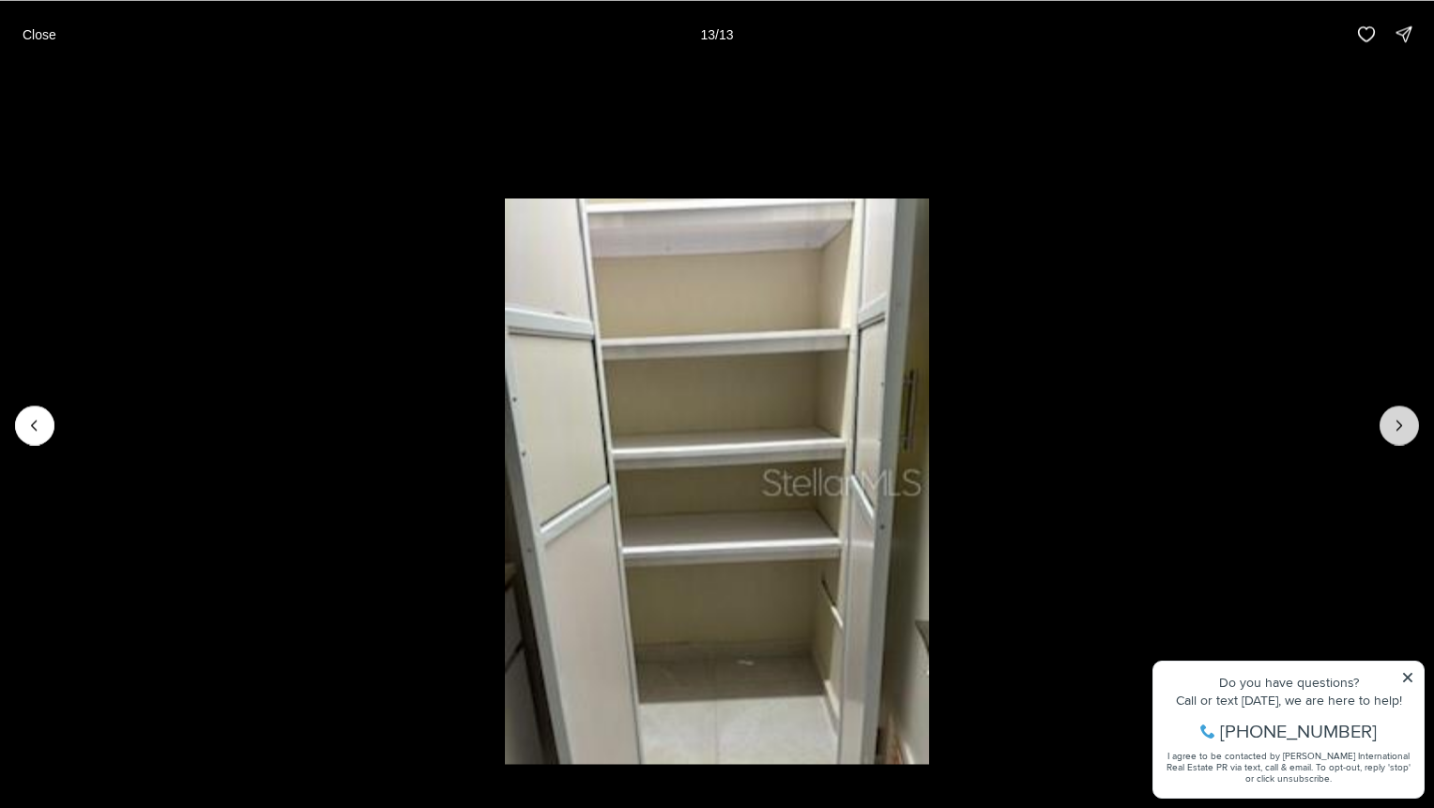
click at [1400, 417] on div at bounding box center [1399, 424] width 39 height 39
click at [1402, 417] on div at bounding box center [1399, 424] width 39 height 39
click at [47, 32] on p "Close" at bounding box center [40, 33] width 34 height 15
